Goal: Task Accomplishment & Management: Use online tool/utility

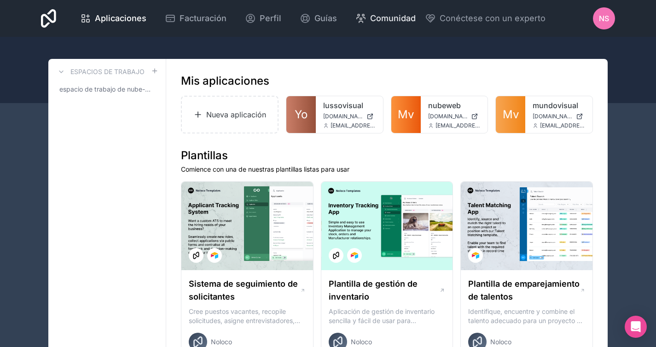
click at [390, 17] on font "Comunidad" at bounding box center [393, 18] width 46 height 10
click at [232, 113] on font "Nueva aplicación" at bounding box center [236, 114] width 60 height 9
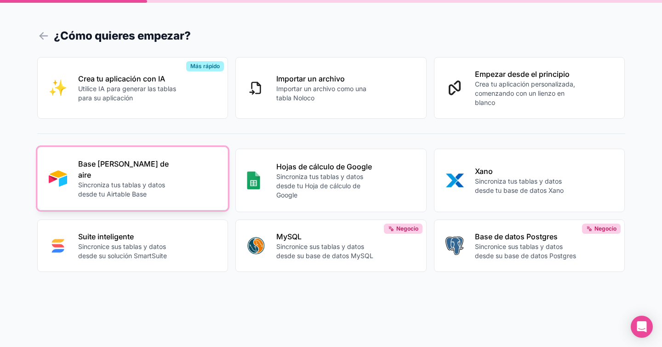
click at [159, 187] on p "Sincroniza tus tablas y datos desde tu Airtable Base" at bounding box center [129, 189] width 102 height 18
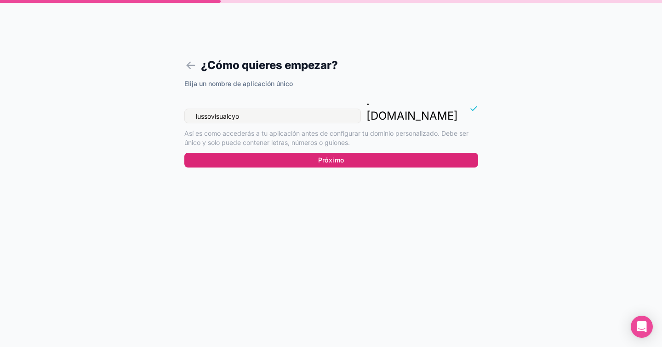
type input "lussovisualcyo"
click at [313, 153] on button "Próximo" at bounding box center [331, 160] width 294 height 15
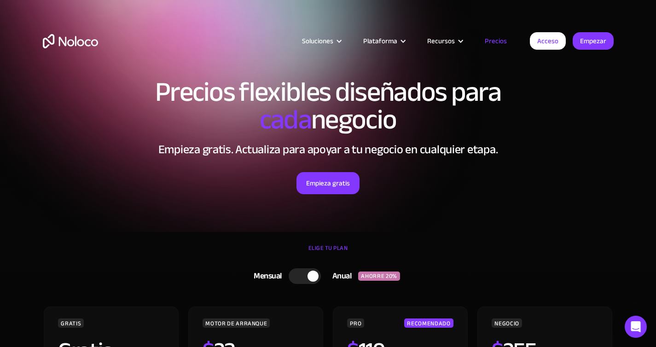
click at [383, 15] on div "Soluciones Casos de uso Tipos de negocios Gestión de proyectos Realice un segui…" at bounding box center [328, 43] width 656 height 86
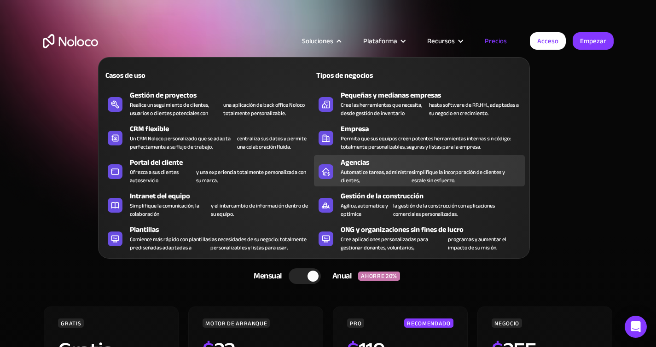
click at [507, 181] on font "simplifique la incorporación de clientes y escale sin esfuerzo." at bounding box center [465, 176] width 108 height 17
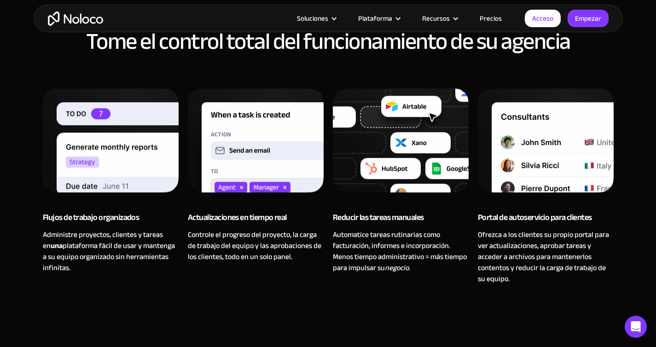
scroll to position [707, 0]
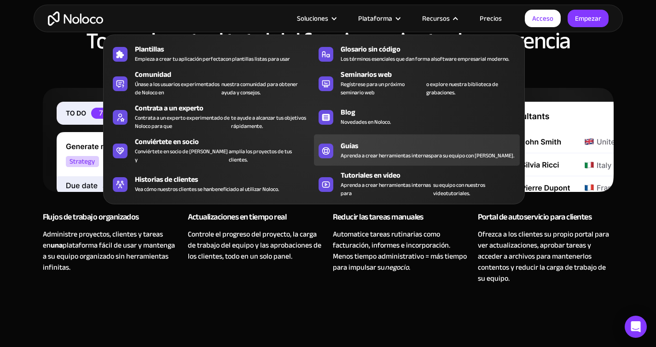
click at [390, 150] on font "Aprenda a crear herramientas internas" at bounding box center [385, 155] width 90 height 10
click at [414, 144] on div "Guías" at bounding box center [431, 145] width 183 height 11
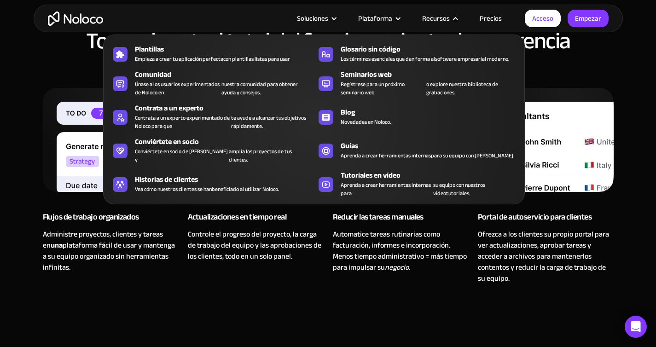
click at [315, 222] on div "Actualizaciones en tiempo real" at bounding box center [256, 219] width 136 height 18
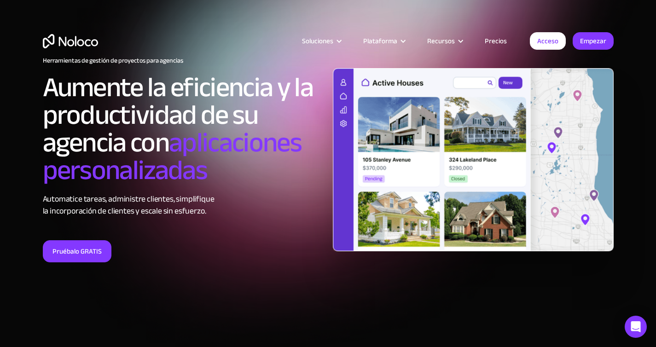
scroll to position [0, 0]
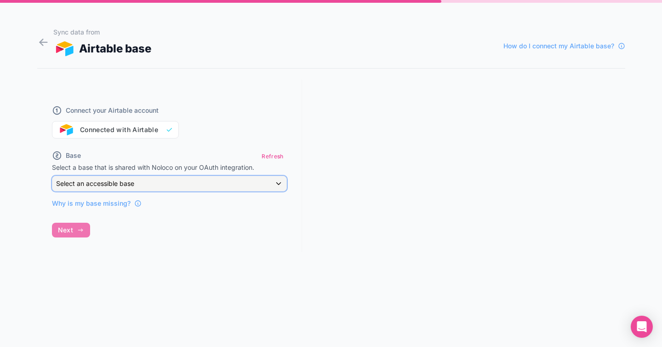
click at [144, 183] on div "Select an accessible base" at bounding box center [169, 183] width 234 height 15
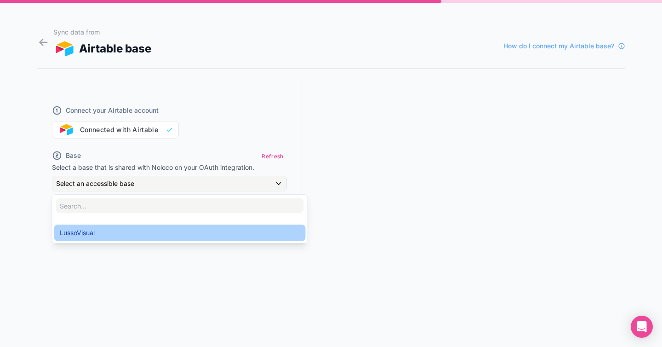
click at [123, 231] on div "LussoVisual" at bounding box center [180, 232] width 241 height 11
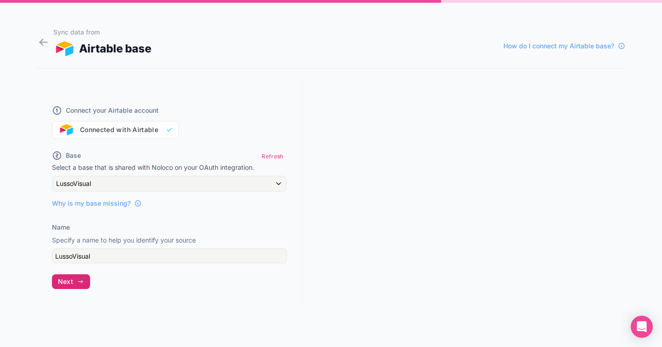
click at [69, 283] on span "Next" at bounding box center [65, 281] width 15 height 8
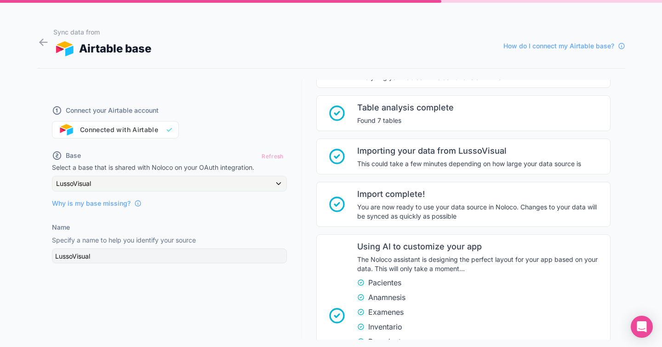
scroll to position [215, 0]
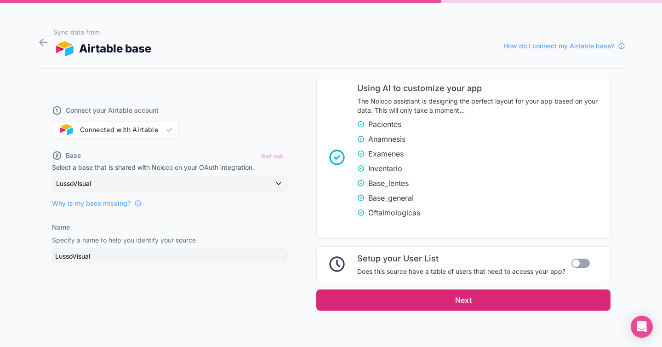
click at [532, 305] on button "Next" at bounding box center [464, 299] width 294 height 21
